Goal: Information Seeking & Learning: Learn about a topic

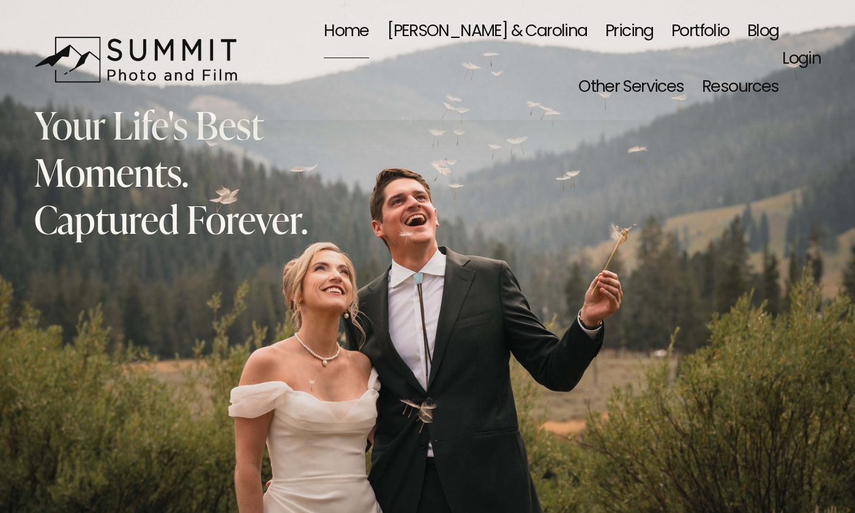
click at [672, 34] on link "Portfolio" at bounding box center [701, 32] width 58 height 56
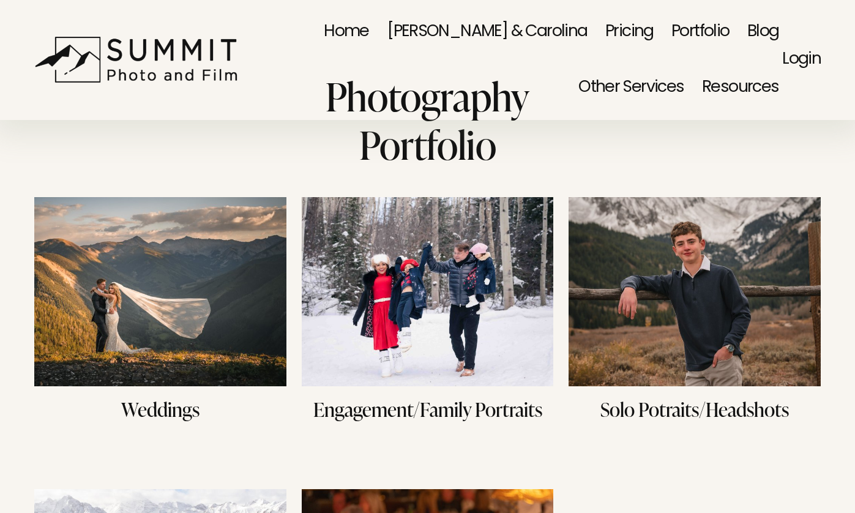
click at [656, 272] on img at bounding box center [695, 291] width 252 height 189
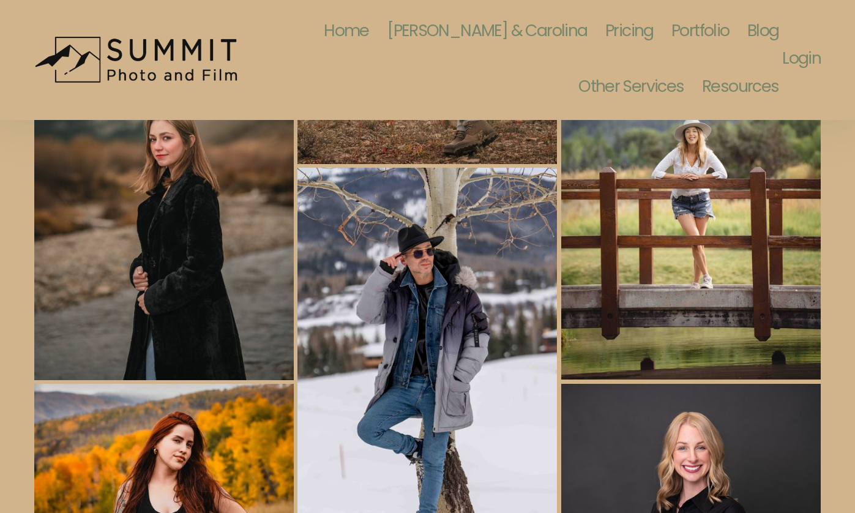
scroll to position [630, 0]
click at [606, 30] on link "Pricing" at bounding box center [630, 32] width 48 height 56
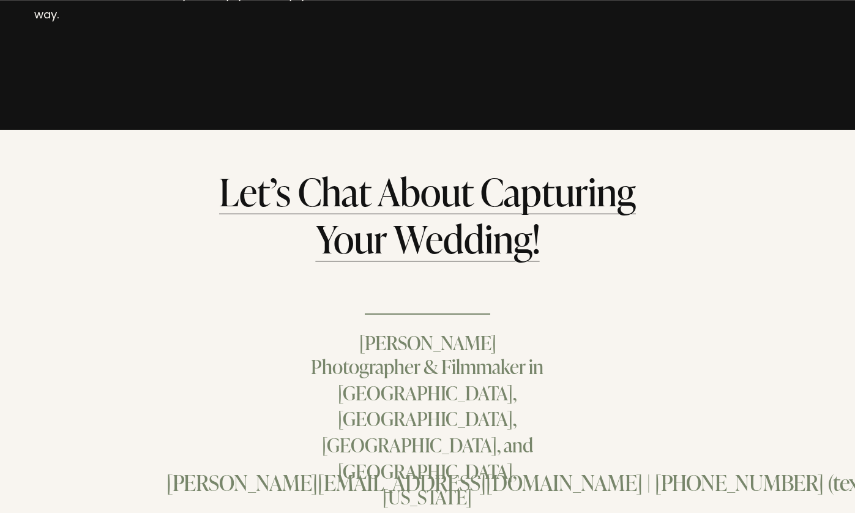
scroll to position [7244, 0]
